Goal: Download file/media

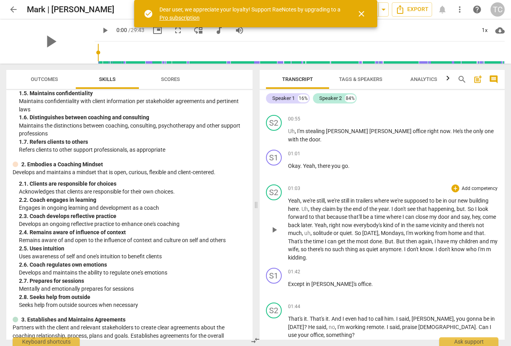
scroll to position [418, 0]
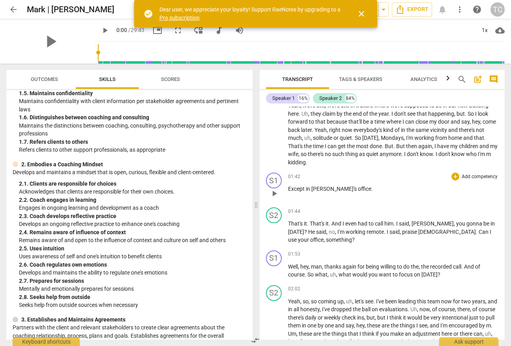
click at [315, 185] on span "[PERSON_NAME]'s" at bounding box center [334, 188] width 47 height 6
click at [335, 220] on span "And" at bounding box center [336, 223] width 11 height 6
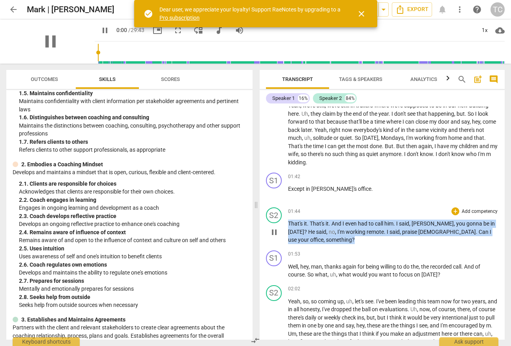
click at [335, 220] on span "And" at bounding box center [336, 223] width 11 height 6
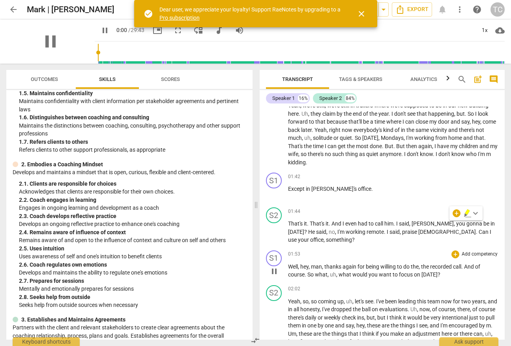
click at [368, 271] on span "you" at bounding box center [373, 274] width 10 height 6
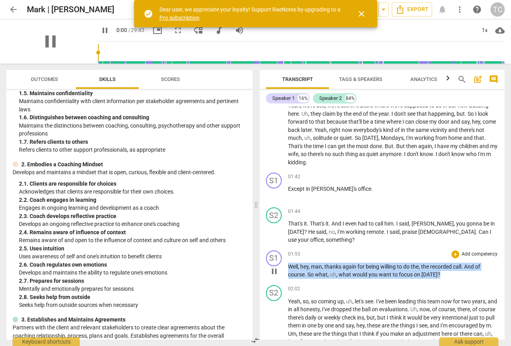
click at [368, 271] on span "you" at bounding box center [373, 274] width 10 height 6
click at [364, 271] on span "would" at bounding box center [360, 274] width 16 height 6
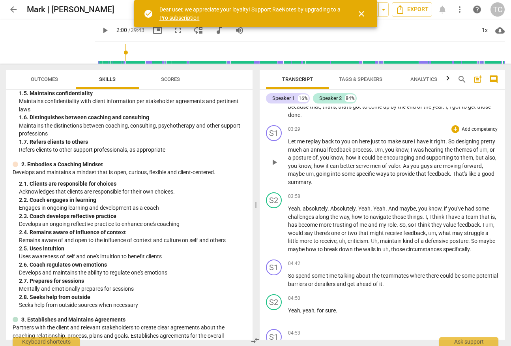
scroll to position [724, 0]
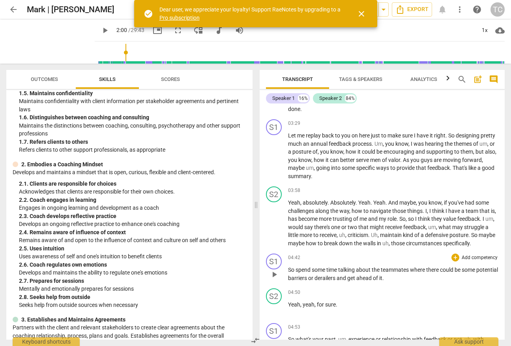
click at [348, 266] on span "talking" at bounding box center [347, 269] width 18 height 6
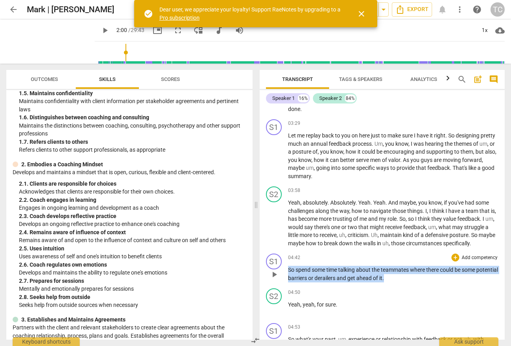
click at [348, 266] on span "talking" at bounding box center [347, 269] width 18 height 6
click at [360, 266] on span "about" at bounding box center [364, 269] width 16 height 6
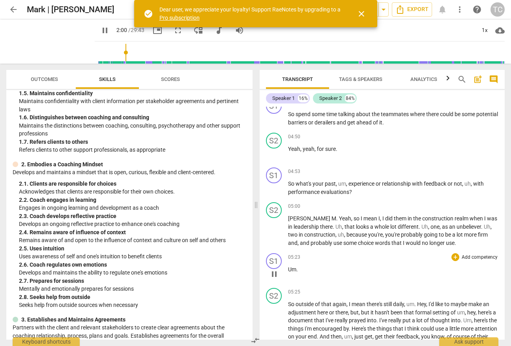
scroll to position [881, 0]
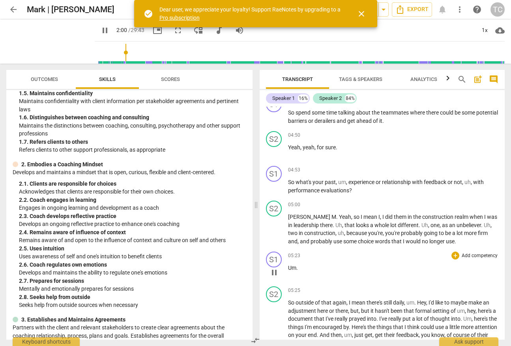
click at [309, 263] on p "Um ." at bounding box center [393, 267] width 211 height 8
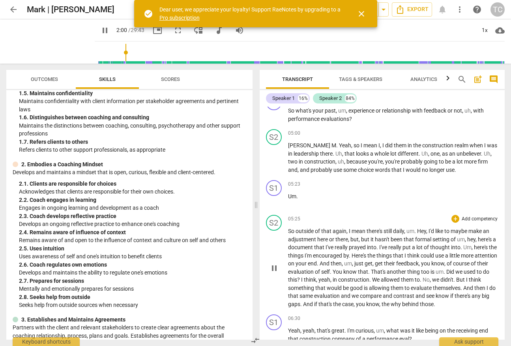
scroll to position [953, 0]
click at [395, 327] on span "what" at bounding box center [393, 330] width 14 height 6
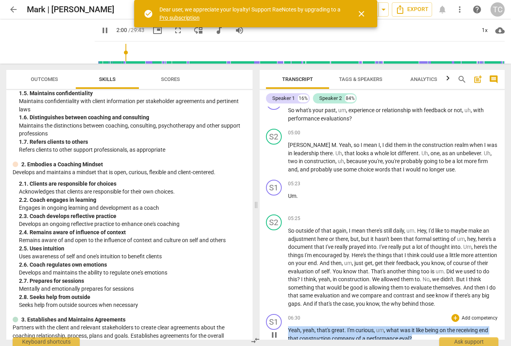
click at [395, 327] on span "what" at bounding box center [393, 330] width 14 height 6
click at [375, 335] on span "performance" at bounding box center [382, 338] width 33 height 6
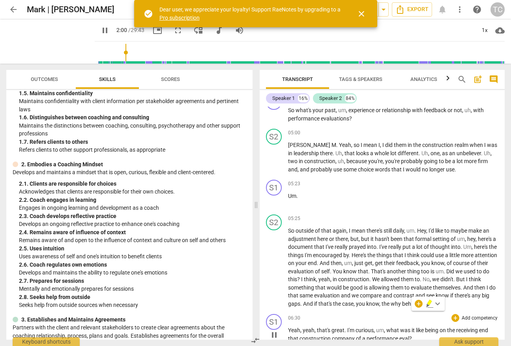
click at [344, 326] on p "Yeah , yeah , that's great . I'm curious , um , what was it like being on the r…" at bounding box center [393, 334] width 211 height 16
click at [348, 327] on span "I'm" at bounding box center [351, 330] width 8 height 6
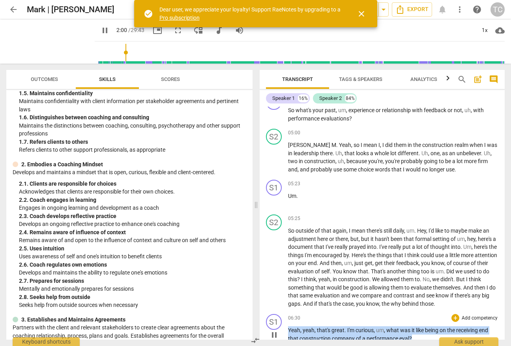
click at [348, 327] on span "I'm" at bounding box center [351, 330] width 8 height 6
drag, startPoint x: 350, startPoint y: 307, endPoint x: 353, endPoint y: 288, distance: 19.3
click at [349, 327] on span "I'm" at bounding box center [351, 330] width 8 height 6
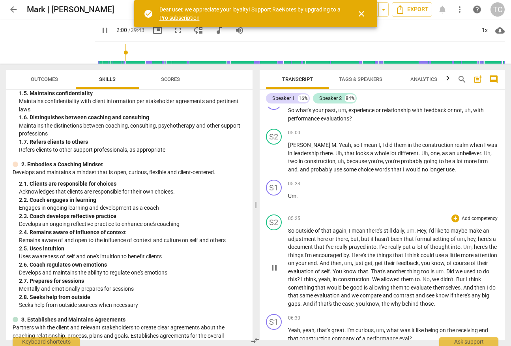
click at [364, 284] on span "good" at bounding box center [357, 287] width 14 height 6
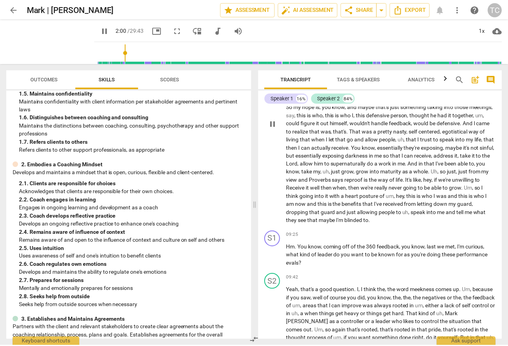
scroll to position [1293, 0]
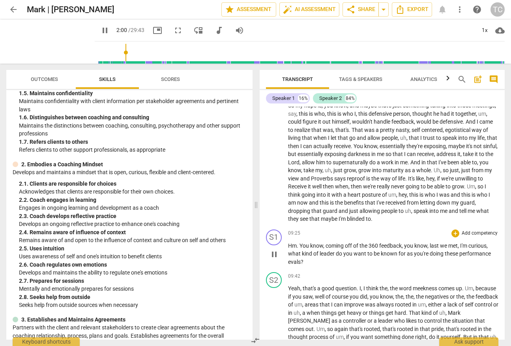
click at [373, 241] on p "Hm . You know , coming off of the 360 feedback , you know , last we met , I'm c…" at bounding box center [393, 253] width 211 height 24
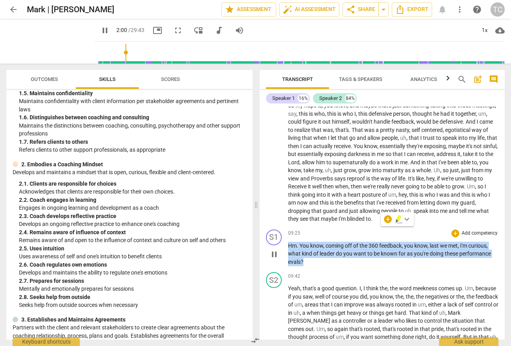
click at [373, 241] on p "Hm . You know , coming off of the 360 feedback , you know , last we met , I'm c…" at bounding box center [393, 253] width 211 height 24
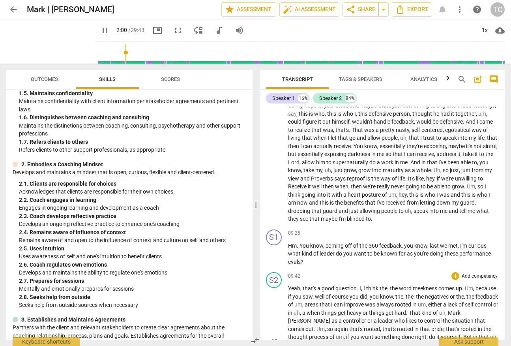
click at [344, 301] on span "can" at bounding box center [339, 304] width 10 height 6
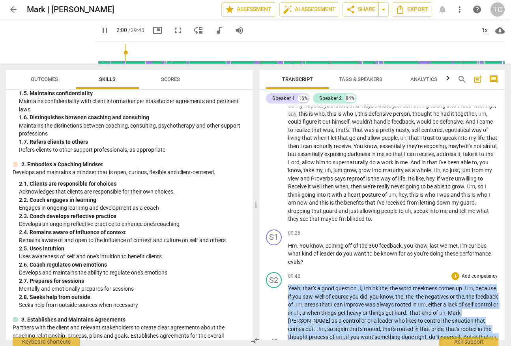
click at [344, 301] on span "can" at bounding box center [339, 304] width 10 height 6
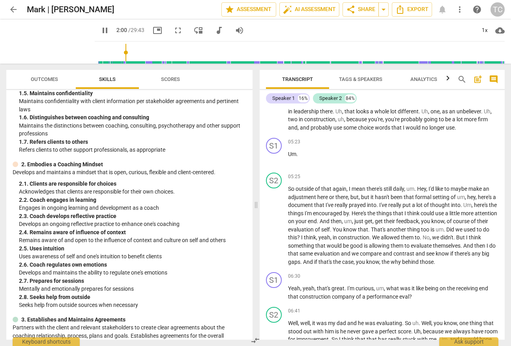
scroll to position [1326, 0]
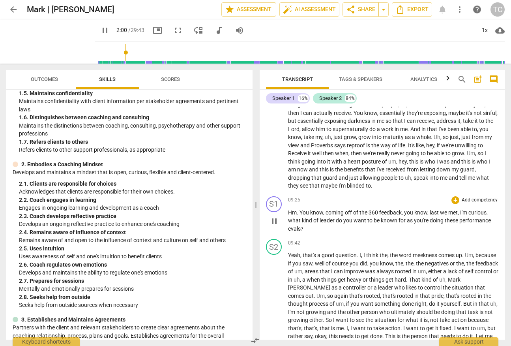
click at [413, 217] on span "as" at bounding box center [410, 220] width 7 height 6
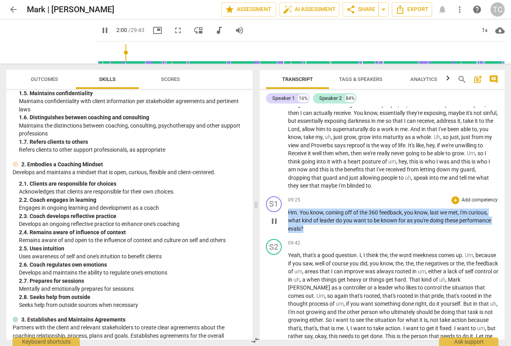
click at [413, 217] on span "as" at bounding box center [410, 220] width 7 height 6
click at [407, 217] on span "as" at bounding box center [410, 220] width 7 height 6
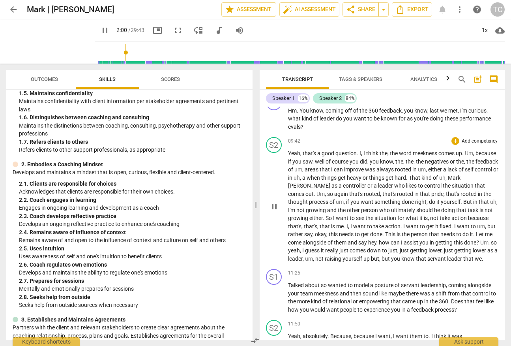
scroll to position [1501, 0]
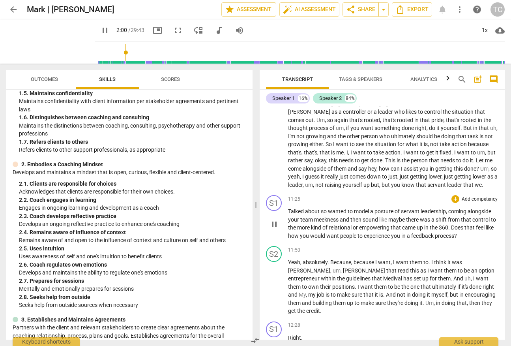
click at [319, 224] on span "kind" at bounding box center [316, 227] width 11 height 6
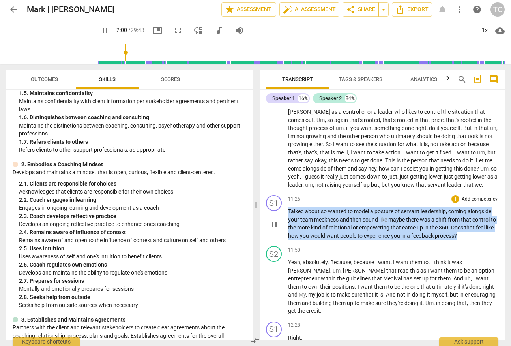
click at [319, 224] on span "kind" at bounding box center [316, 227] width 11 height 6
click at [343, 207] on p "Talked about so wanted to model a posture of servant leadership , coming alongs…" at bounding box center [393, 223] width 211 height 32
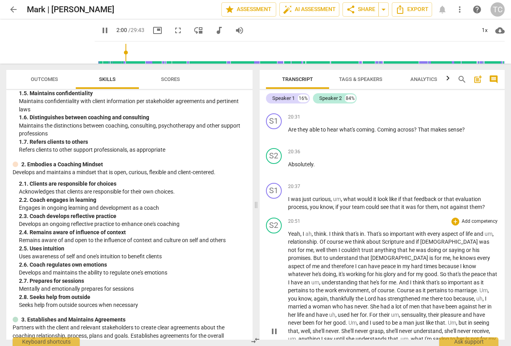
scroll to position [2647, 0]
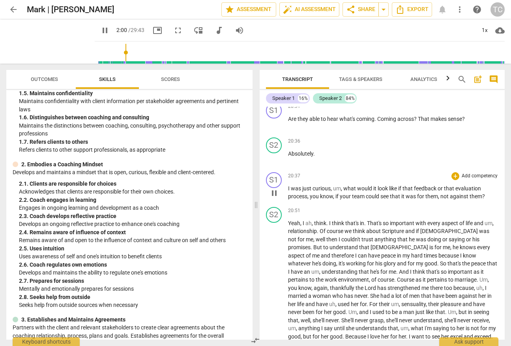
click at [370, 185] on span "would" at bounding box center [365, 188] width 16 height 6
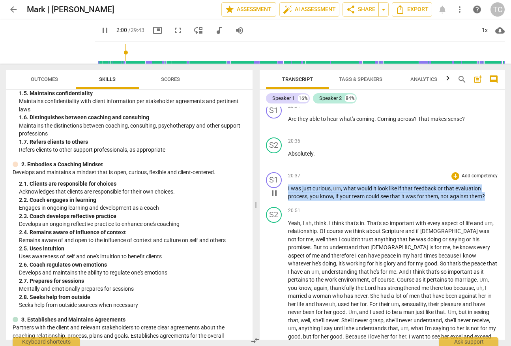
click at [370, 185] on span "would" at bounding box center [365, 188] width 16 height 6
click at [450, 244] on span "," at bounding box center [451, 247] width 2 height 6
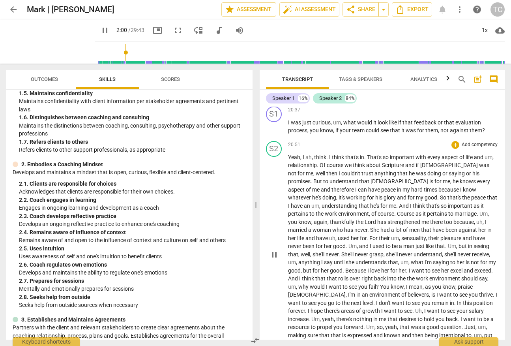
scroll to position [2807, 0]
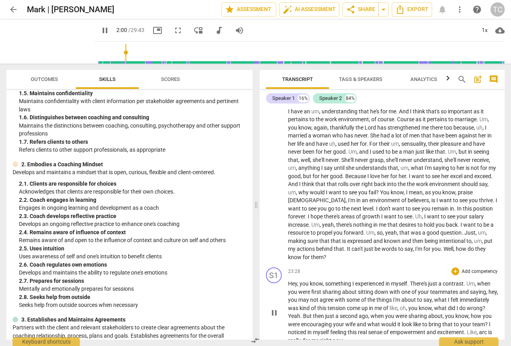
click at [355, 280] on span "experienced" at bounding box center [370, 283] width 30 height 6
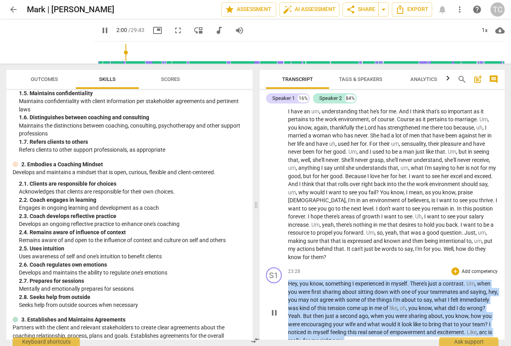
click at [355, 280] on span "experienced" at bounding box center [370, 283] width 30 height 6
click at [359, 312] on span "second" at bounding box center [349, 315] width 19 height 6
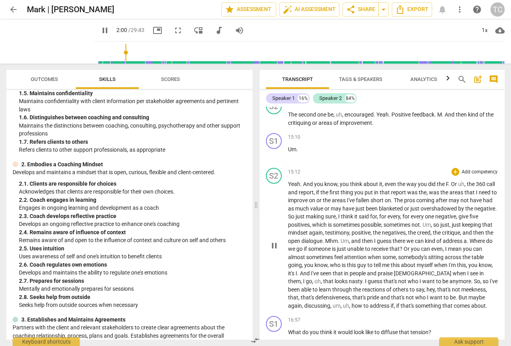
scroll to position [2065, 0]
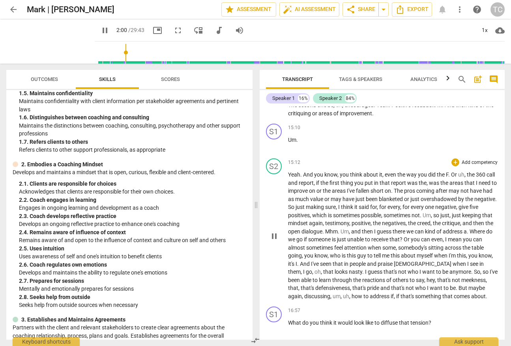
click at [368, 244] on span "attention" at bounding box center [356, 247] width 24 height 6
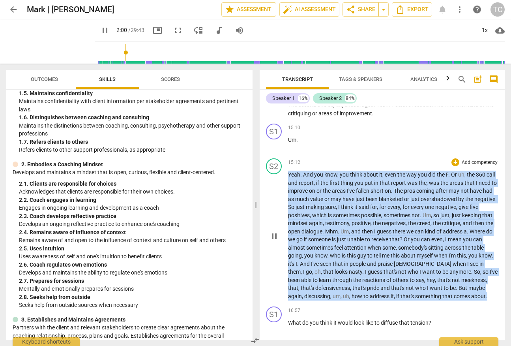
click at [368, 244] on span "attention" at bounding box center [356, 247] width 24 height 6
click at [367, 252] on span "guy" at bounding box center [362, 255] width 10 height 6
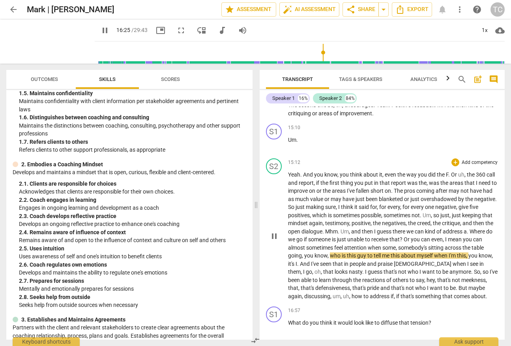
click at [100, 28] on span "pause" at bounding box center [104, 30] width 9 height 9
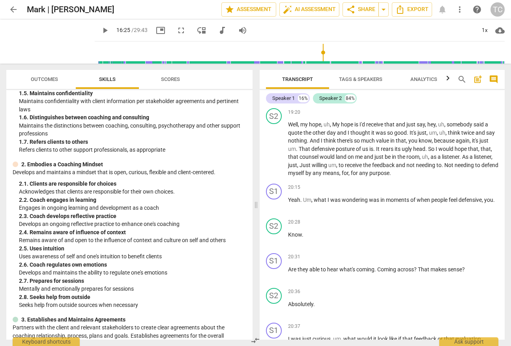
scroll to position [2592, 0]
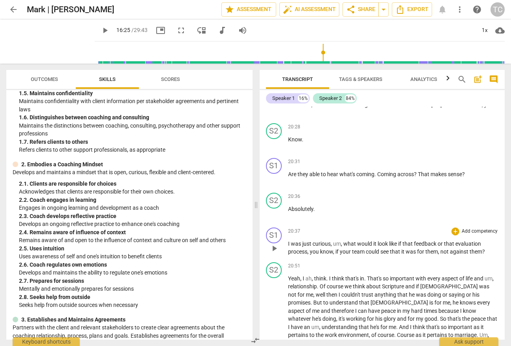
click at [351, 240] on span "what" at bounding box center [350, 243] width 14 height 6
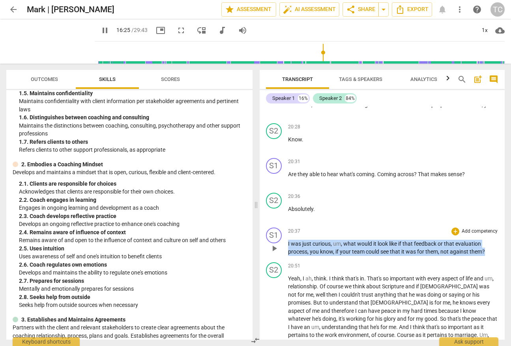
click at [351, 240] on span "what" at bounding box center [350, 243] width 14 height 6
click at [273, 243] on span "pause" at bounding box center [273, 247] width 9 height 9
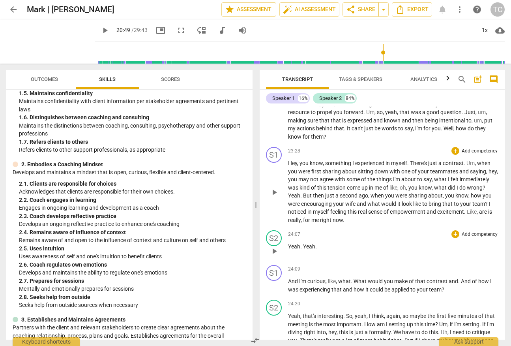
scroll to position [2928, 0]
click at [344, 276] on p "And I'm curious , like , what . What would you make of that contrast and . And …" at bounding box center [393, 284] width 211 height 16
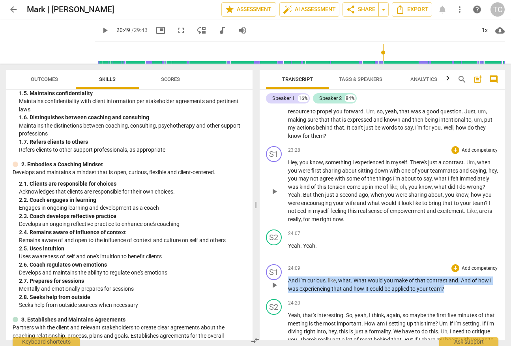
click at [344, 276] on p "And I'm curious , like , what . What would you make of that contrast and . And …" at bounding box center [393, 284] width 211 height 16
click at [349, 285] on span "and" at bounding box center [348, 288] width 11 height 6
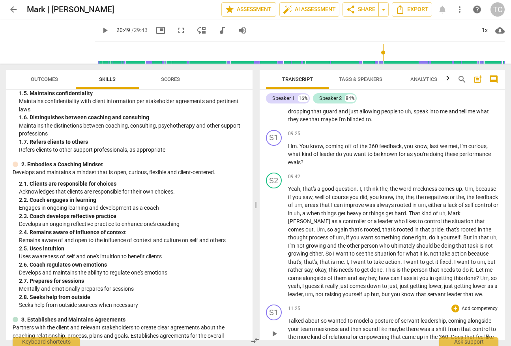
scroll to position [1390, 0]
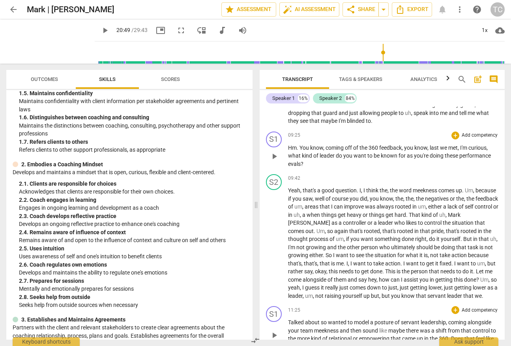
click at [371, 144] on span "360" at bounding box center [373, 147] width 11 height 6
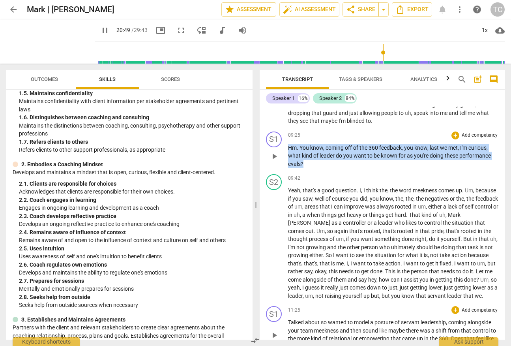
click at [371, 144] on span "360" at bounding box center [373, 147] width 11 height 6
click at [366, 144] on p "Hm . You know , coming off of the 360 feedback , you know , last we met , I'm c…" at bounding box center [393, 156] width 211 height 24
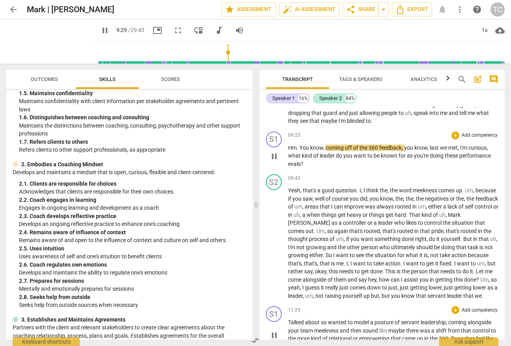
click at [367, 152] on span "to" at bounding box center [370, 155] width 6 height 6
click at [276, 151] on span "pause" at bounding box center [273, 155] width 9 height 9
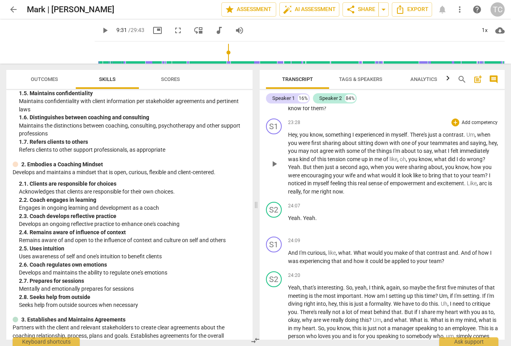
scroll to position [3041, 0]
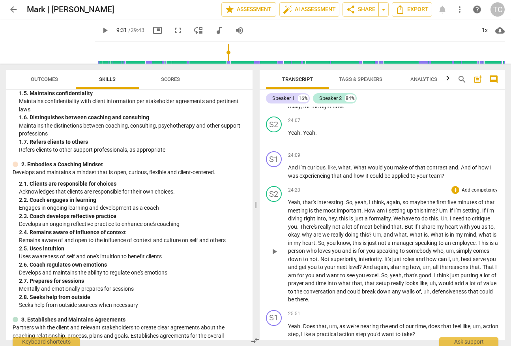
click at [332, 223] on span "really" at bounding box center [325, 226] width 14 height 6
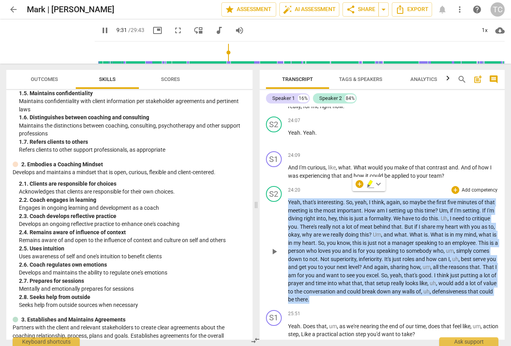
click at [332, 223] on span "really" at bounding box center [325, 226] width 14 height 6
click at [342, 247] on span "you" at bounding box center [337, 250] width 10 height 6
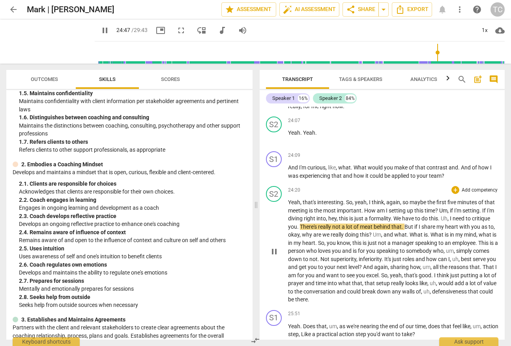
click at [332, 223] on span "really" at bounding box center [325, 226] width 14 height 6
click at [100, 27] on span "pause" at bounding box center [104, 30] width 9 height 9
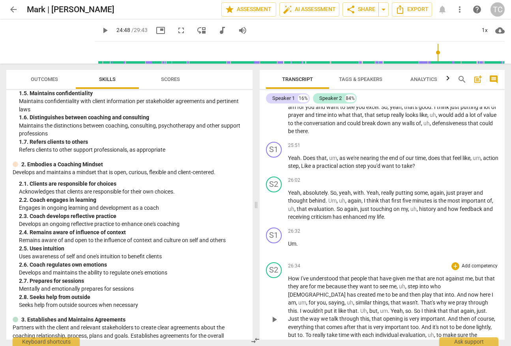
scroll to position [3218, 0]
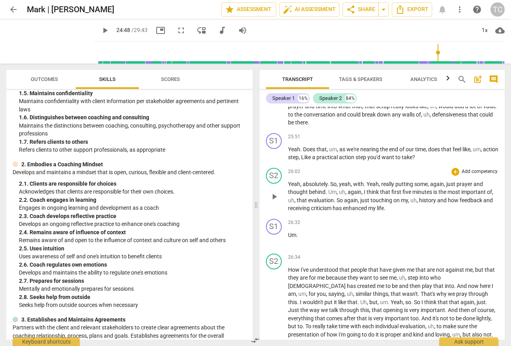
click at [366, 180] on p "Yeah , absolutely . So , yeah , with . Yeah , really putting some , again , jus…" at bounding box center [393, 196] width 211 height 32
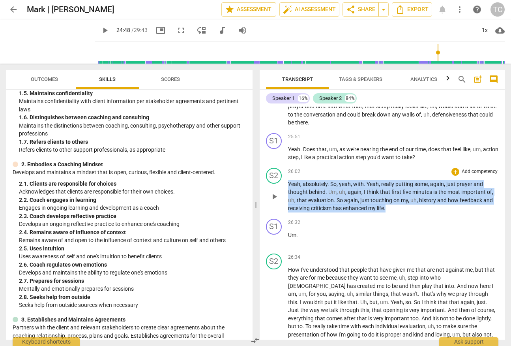
click at [366, 180] on p "Yeah , absolutely . So , yeah , with . Yeah , really putting some , again , jus…" at bounding box center [393, 196] width 211 height 32
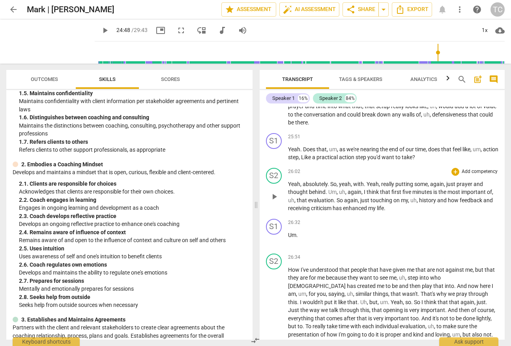
click at [366, 180] on p "Yeah , absolutely . So , yeah , with . Yeah , really putting some , again , jus…" at bounding box center [393, 196] width 211 height 32
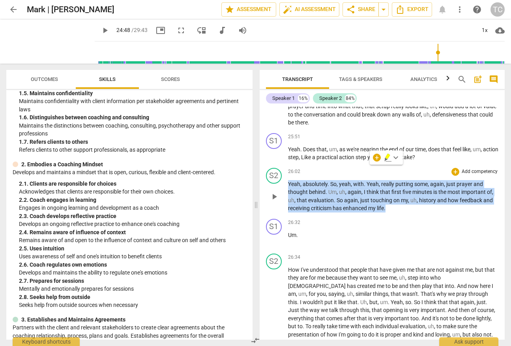
click at [366, 180] on p "Yeah , absolutely . So , yeah , with . Yeah , really putting some , again , jus…" at bounding box center [393, 196] width 211 height 32
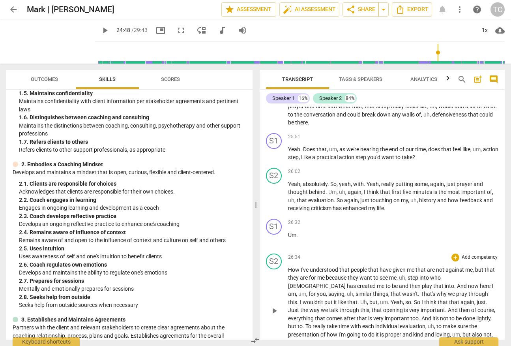
click at [477, 306] on span "course" at bounding box center [485, 309] width 17 height 6
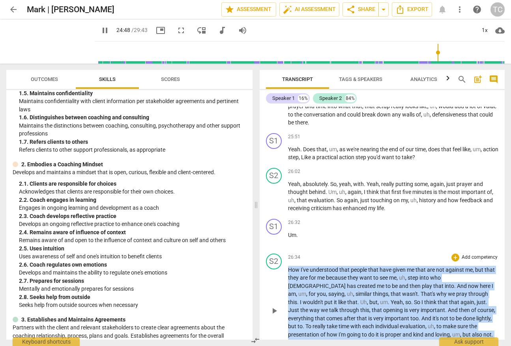
click at [477, 306] on span "course" at bounding box center [485, 309] width 17 height 6
click at [471, 306] on span "of" at bounding box center [474, 309] width 6 height 6
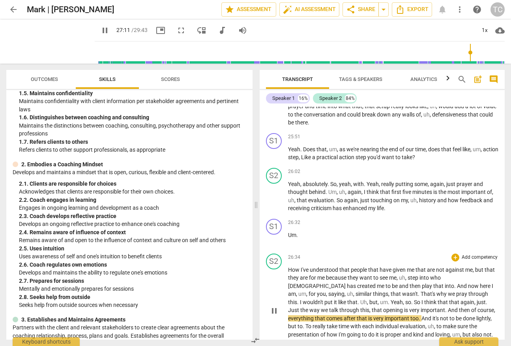
click at [276, 306] on span "pause" at bounding box center [273, 310] width 9 height 9
click at [415, 274] on span "step" at bounding box center [413, 277] width 12 height 6
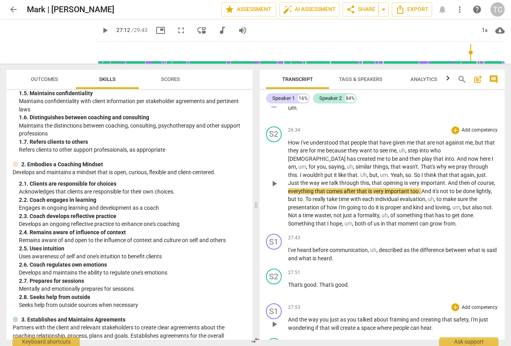
scroll to position [3362, 0]
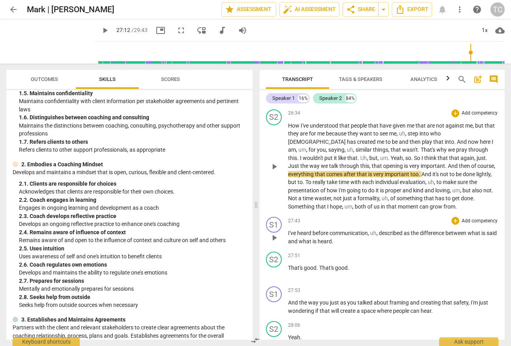
click at [364, 230] on span "communication" at bounding box center [348, 233] width 38 height 6
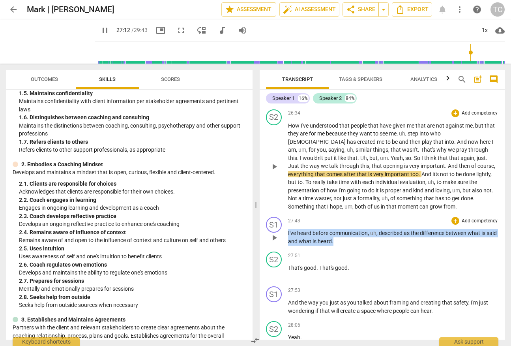
click at [364, 230] on span "communication" at bounding box center [348, 233] width 38 height 6
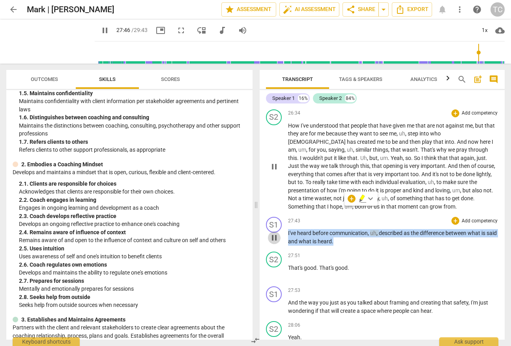
click at [273, 233] on span "pause" at bounding box center [273, 237] width 9 height 9
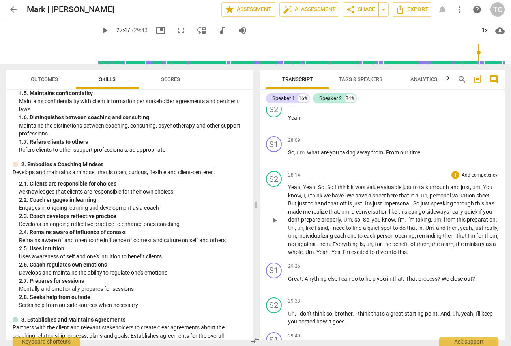
scroll to position [3583, 0]
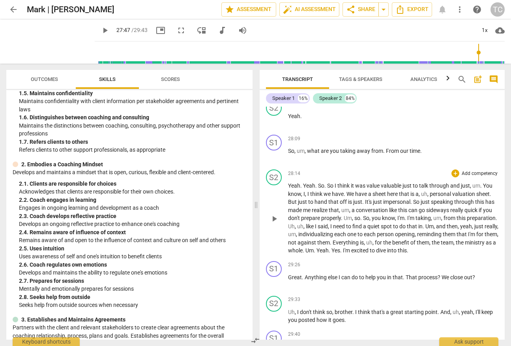
click at [433, 198] on span "speaking" at bounding box center [442, 201] width 23 height 6
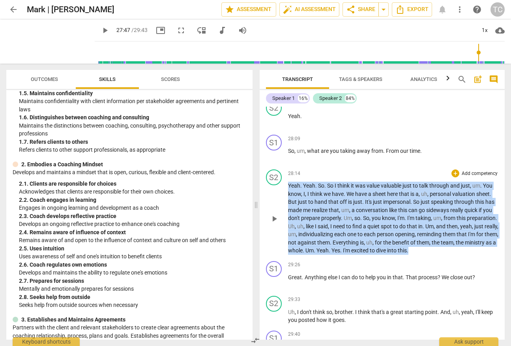
click at [433, 198] on span "speaking" at bounding box center [442, 201] width 23 height 6
click at [363, 207] on span "conversation" at bounding box center [372, 210] width 33 height 6
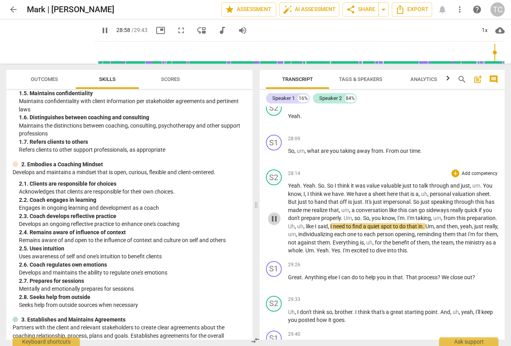
click at [273, 214] on span "pause" at bounding box center [273, 218] width 9 height 9
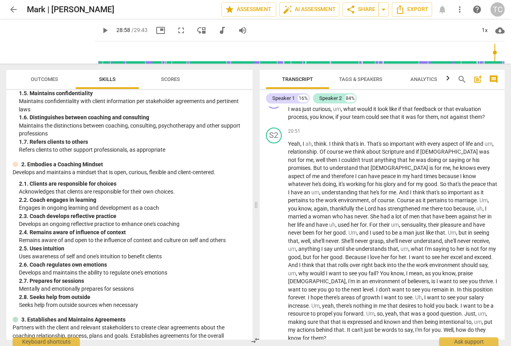
scroll to position [2457, 0]
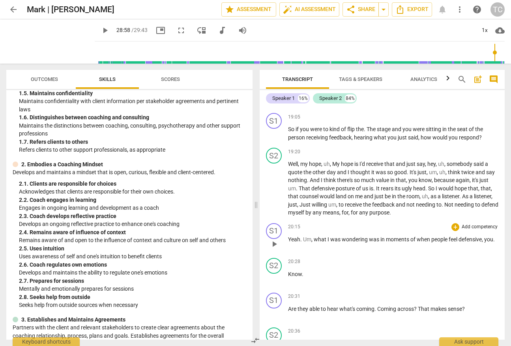
click at [367, 236] on span "wondering" at bounding box center [355, 239] width 27 height 6
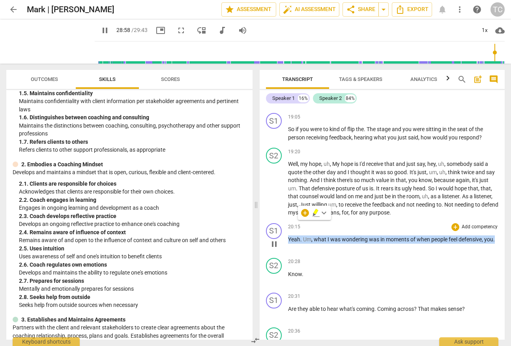
click at [365, 236] on span "wondering" at bounding box center [355, 239] width 27 height 6
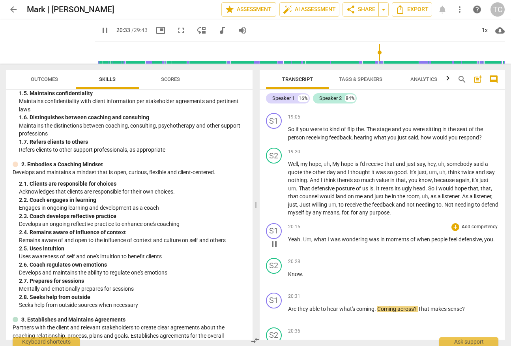
click at [275, 239] on span "pause" at bounding box center [273, 243] width 9 height 9
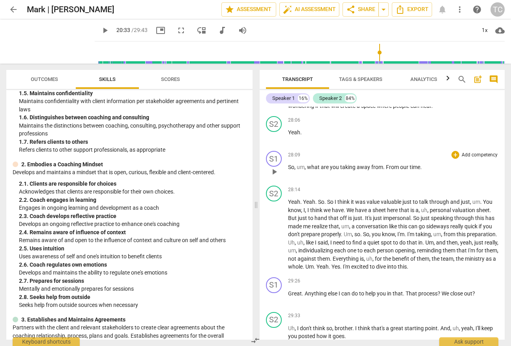
scroll to position [3602, 0]
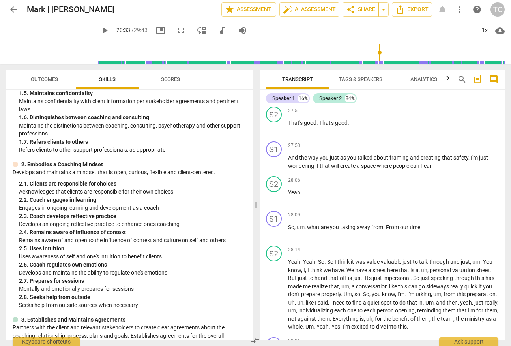
drag, startPoint x: 413, startPoint y: 300, endPoint x: 342, endPoint y: 90, distance: 222.1
click at [342, 90] on div "Speaker 1 16% Speaker 2 84% S1 play_arrow pause 00:02 + Add competency keyboard…" at bounding box center [382, 214] width 245 height 249
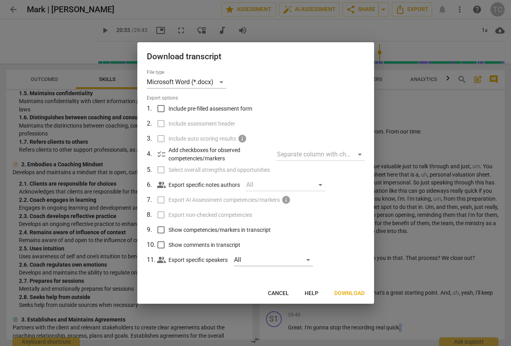
click at [347, 293] on span "Download" at bounding box center [349, 293] width 30 height 8
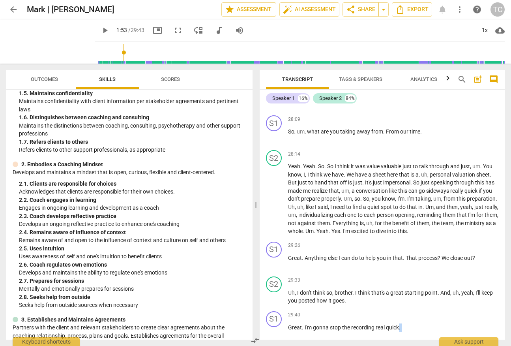
click at [114, 63] on input "range" at bounding box center [301, 52] width 407 height 25
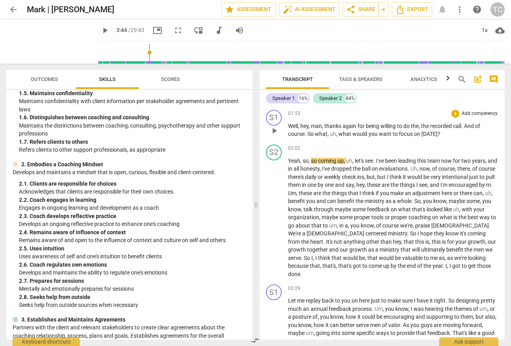
drag, startPoint x: 112, startPoint y: 60, endPoint x: 140, endPoint y: 65, distance: 28.5
click at [140, 65] on input "range" at bounding box center [301, 52] width 407 height 25
click at [141, 61] on input "range" at bounding box center [301, 52] width 407 height 25
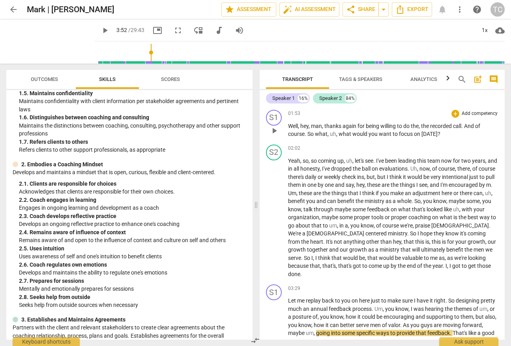
click at [142, 60] on input "range" at bounding box center [301, 52] width 407 height 25
click at [155, 63] on input "range" at bounding box center [301, 52] width 407 height 25
click at [157, 62] on input "range" at bounding box center [301, 52] width 407 height 25
click at [181, 62] on input "range" at bounding box center [301, 52] width 407 height 25
type input "396"
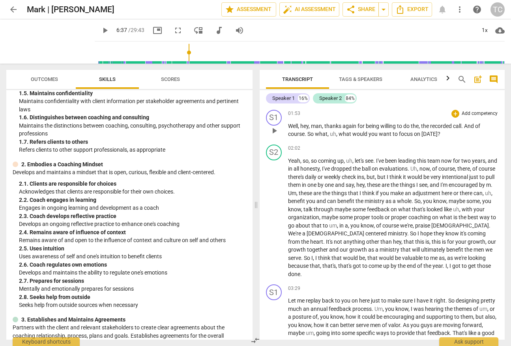
click at [181, 62] on input "range" at bounding box center [301, 52] width 407 height 25
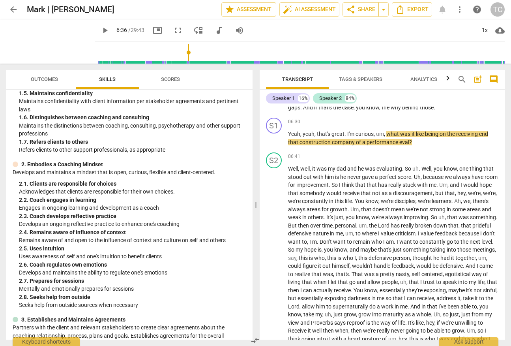
click at [361, 78] on span "Tags & Speakers" at bounding box center [360, 79] width 43 height 6
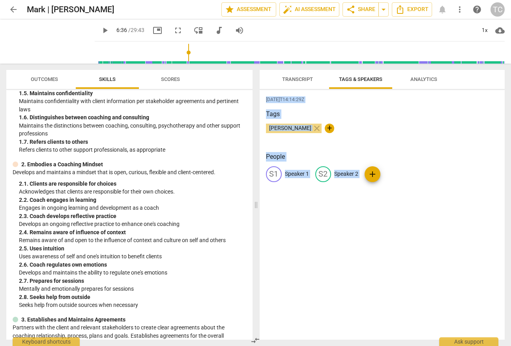
click at [314, 151] on div "[DATE]T14:14:29Z Tags [PERSON_NAME] close + People S1 Speaker 1 S2 Speaker 2 add" at bounding box center [382, 214] width 245 height 249
click at [301, 76] on span "Transcript" at bounding box center [297, 79] width 31 height 6
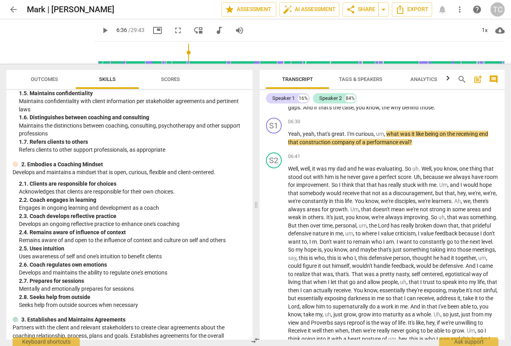
click at [369, 80] on span "Tags & Speakers" at bounding box center [360, 79] width 43 height 6
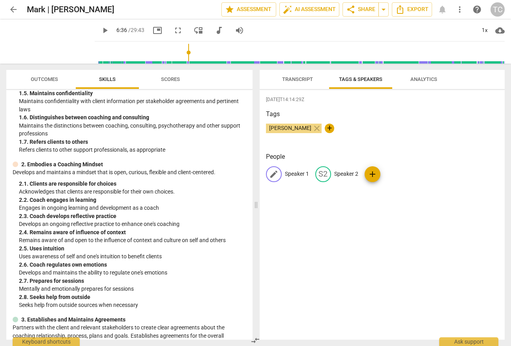
click at [293, 171] on p "Speaker 1" at bounding box center [297, 174] width 24 height 8
click at [293, 171] on input "Speaker 1" at bounding box center [316, 174] width 63 height 13
type input "Coach"
click at [399, 174] on p "Speaker 2" at bounding box center [397, 174] width 24 height 8
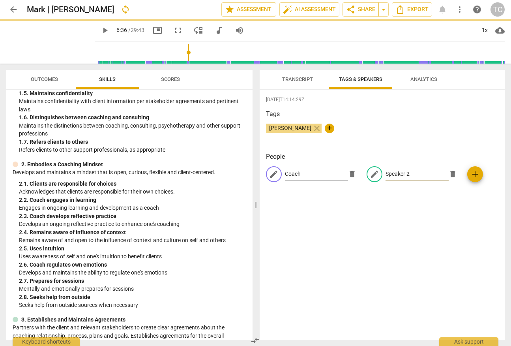
click at [399, 174] on input "Speaker 2" at bounding box center [416, 174] width 63 height 13
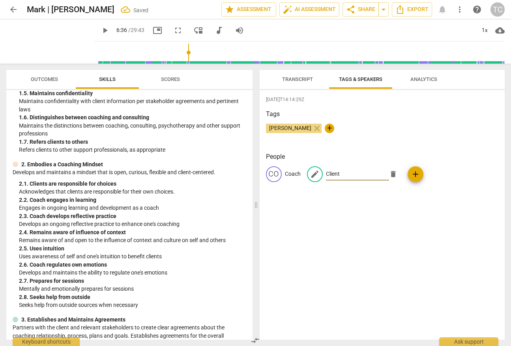
type input "Client"
click at [389, 249] on div "[DATE]T14:14:29Z Tags [PERSON_NAME] close + People CO Coach edit Client delete …" at bounding box center [382, 214] width 245 height 249
click at [460, 214] on div "[DATE]T14:14:29Z Tags [PERSON_NAME] close + People CO Coach CL Client add" at bounding box center [382, 214] width 245 height 249
click at [294, 80] on span "Transcript" at bounding box center [297, 79] width 31 height 6
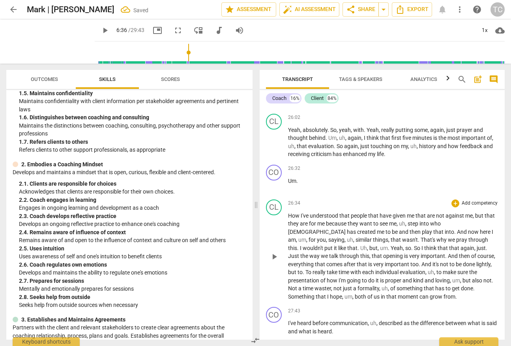
scroll to position [3602, 0]
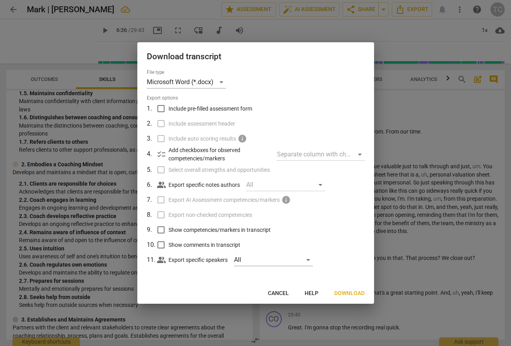
click at [356, 292] on span "Download" at bounding box center [349, 293] width 30 height 8
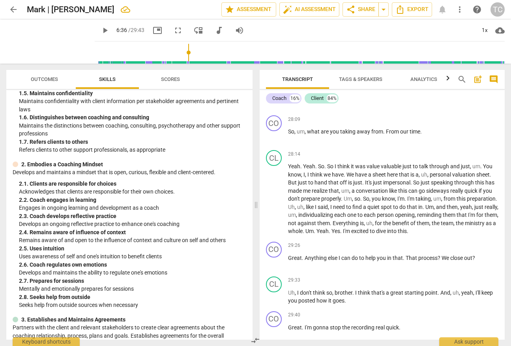
scroll to position [0, 0]
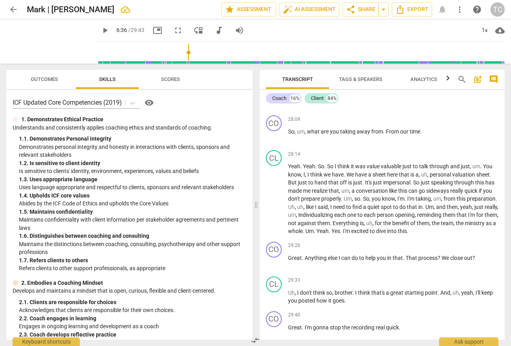
click at [43, 78] on span "Outcomes" at bounding box center [44, 79] width 27 height 6
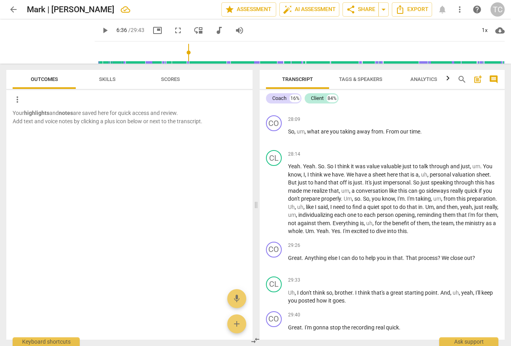
click at [180, 80] on span "Scores" at bounding box center [170, 79] width 38 height 11
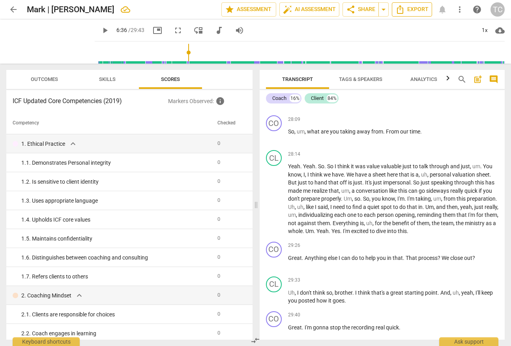
click at [416, 6] on span "Export" at bounding box center [411, 9] width 33 height 9
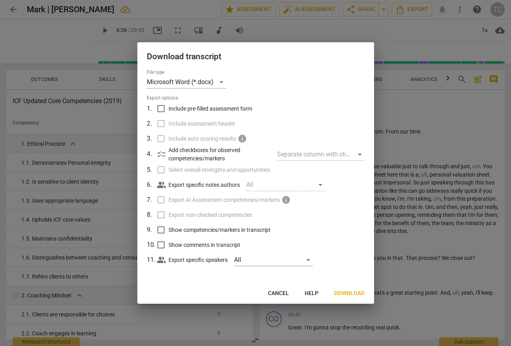
click at [281, 293] on span "Cancel" at bounding box center [278, 293] width 21 height 8
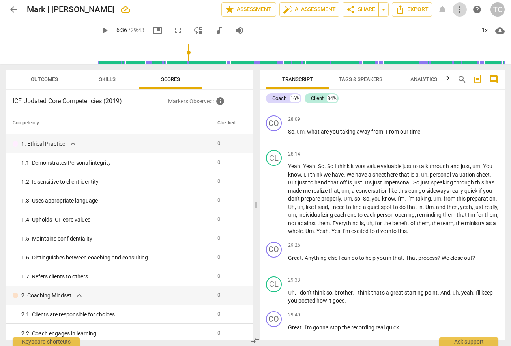
click at [460, 8] on span "more_vert" at bounding box center [459, 9] width 9 height 9
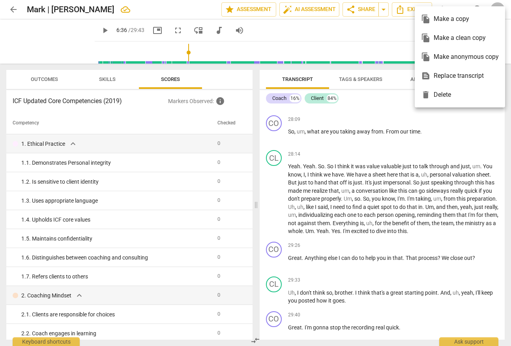
click at [358, 28] on div at bounding box center [255, 173] width 511 height 346
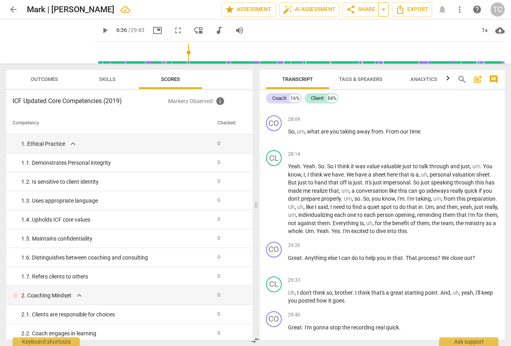
click at [385, 10] on span "arrow_drop_down" at bounding box center [383, 9] width 9 height 9
drag, startPoint x: 434, startPoint y: 26, endPoint x: 485, endPoint y: 33, distance: 51.8
click at [435, 26] on div "play_arrow 6:36 / 29:43 picture_in_picture fullscreen move_down audiotrack volu…" at bounding box center [300, 30] width 410 height 22
click at [498, 30] on span "cloud_download" at bounding box center [499, 30] width 9 height 9
click at [480, 49] on li "Download video" at bounding box center [475, 49] width 58 height 19
